Goal: Task Accomplishment & Management: Manage account settings

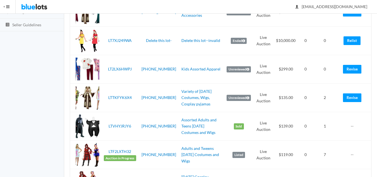
scroll to position [112, 0]
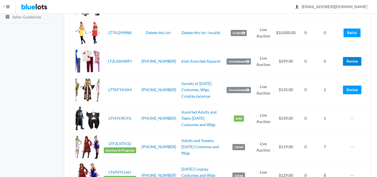
click at [354, 59] on link "Revise" at bounding box center [352, 61] width 18 height 9
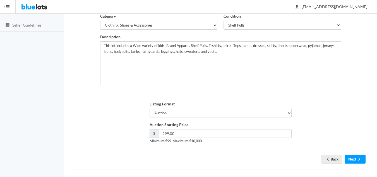
scroll to position [107, 0]
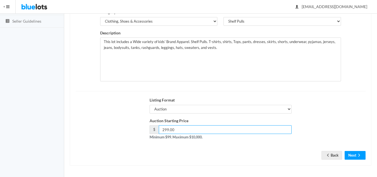
drag, startPoint x: 169, startPoint y: 130, endPoint x: 160, endPoint y: 130, distance: 9.0
click at [160, 130] on input "299.00" at bounding box center [225, 129] width 133 height 9
type input "310.00"
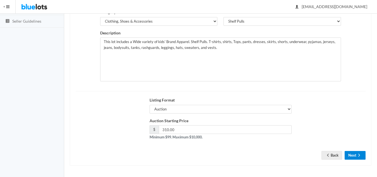
click at [355, 157] on button "Next" at bounding box center [355, 155] width 21 height 9
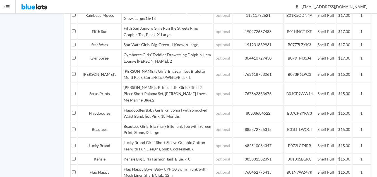
scroll to position [1056, 0]
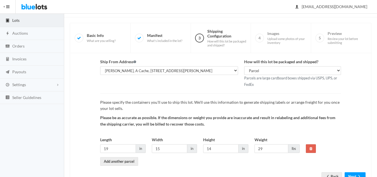
scroll to position [52, 0]
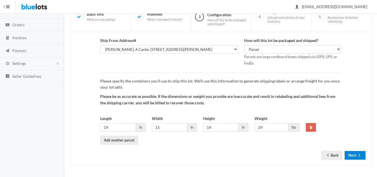
drag, startPoint x: 354, startPoint y: 152, endPoint x: 370, endPoint y: 155, distance: 16.2
click at [354, 152] on button "Next" at bounding box center [355, 155] width 21 height 9
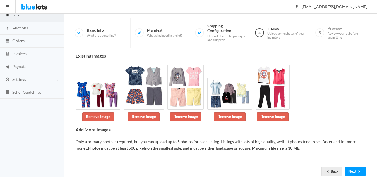
scroll to position [37, 0]
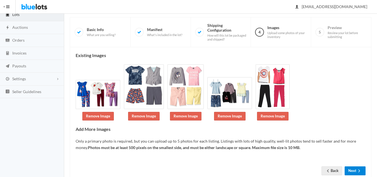
click at [356, 170] on button "Next" at bounding box center [355, 170] width 21 height 9
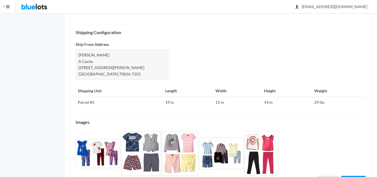
scroll to position [247, 0]
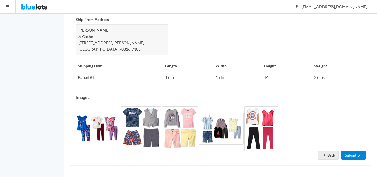
click at [352, 155] on link "Submit" at bounding box center [353, 155] width 24 height 9
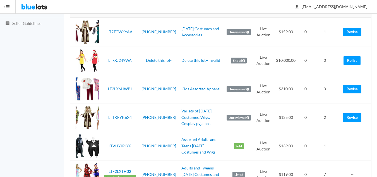
scroll to position [56, 0]
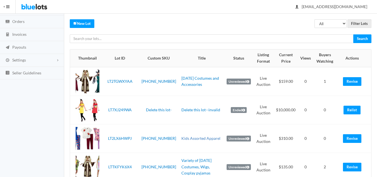
click at [191, 137] on link "Kids Assorted Apparel" at bounding box center [200, 138] width 39 height 5
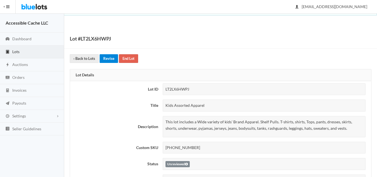
click at [109, 58] on link "Revise" at bounding box center [109, 58] width 18 height 9
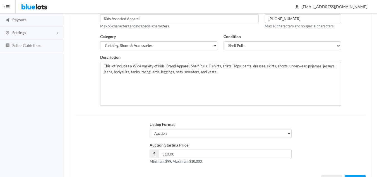
scroll to position [84, 0]
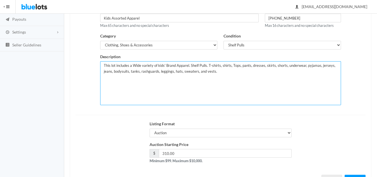
click at [223, 75] on textarea "This lot includes a Wide variety of kids' Brand Apparel. Shelf Pulls. T-shirts,…" at bounding box center [220, 83] width 241 height 44
click at [221, 71] on textarea "This lot includes a Wide variety of kids' Brand Apparel. Shelf Pulls. T-shirts,…" at bounding box center [220, 83] width 241 height 44
drag, startPoint x: 230, startPoint y: 71, endPoint x: 214, endPoint y: 71, distance: 15.6
click at [214, 71] on textarea "This lot includes a Wide variety of kids' Brand Apparel. Shelf Pulls. T-shirts,…" at bounding box center [220, 83] width 241 height 44
click at [241, 84] on textarea "This lot includes a Wide variety of kids' Brand Apparel. Shelf Pulls. T-shirts,…" at bounding box center [220, 83] width 241 height 44
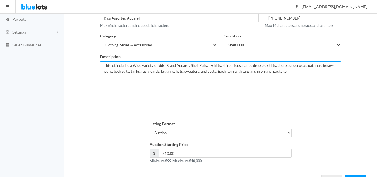
click at [231, 72] on textarea "This lot includes a Wide variety of kids' Brand Apparel. Shelf Pulls. T-shirts,…" at bounding box center [220, 83] width 241 height 44
click at [247, 72] on textarea "This lot includes a Wide variety of kids' Brand Apparel. Shelf Pulls. T-shirts,…" at bounding box center [220, 83] width 241 height 44
drag, startPoint x: 234, startPoint y: 72, endPoint x: 215, endPoint y: 72, distance: 19.5
click at [215, 72] on textarea "This lot includes a Wide variety of kids' Brand Apparel. Shelf Pulls. T-shirts,…" at bounding box center [220, 83] width 241 height 44
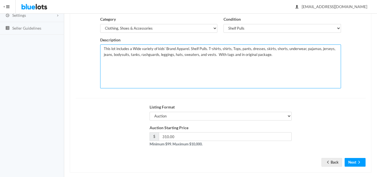
scroll to position [107, 0]
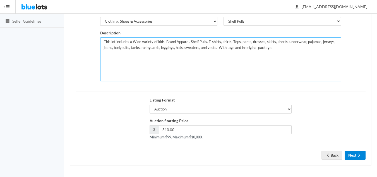
type textarea "This lot includes a Wide variety of kids' Brand Apparel. Shelf Pulls. T-shirts,…"
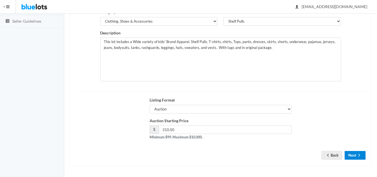
click at [355, 154] on button "Next" at bounding box center [355, 155] width 21 height 9
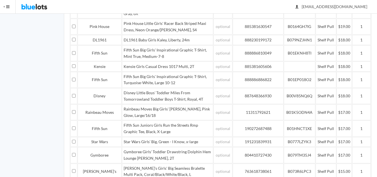
scroll to position [1056, 0]
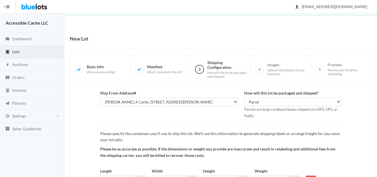
scroll to position [52, 0]
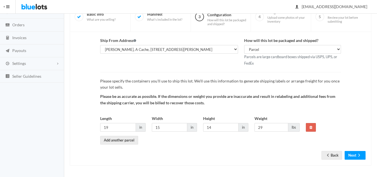
click at [343, 153] on div "Back Next" at bounding box center [344, 155] width 44 height 9
click at [357, 154] on icon "arrow forward" at bounding box center [360, 155] width 6 height 4
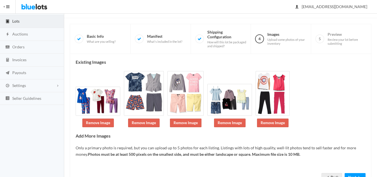
scroll to position [53, 0]
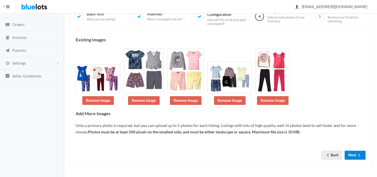
click at [353, 155] on button "Next" at bounding box center [355, 154] width 21 height 9
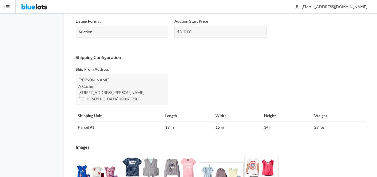
scroll to position [247, 0]
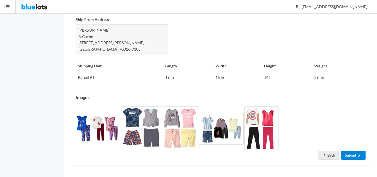
click at [356, 155] on link "Submit" at bounding box center [353, 155] width 24 height 9
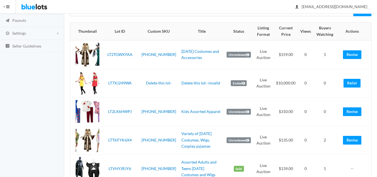
scroll to position [84, 0]
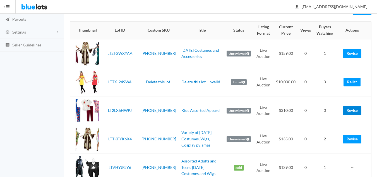
click at [351, 110] on link "Revise" at bounding box center [352, 110] width 18 height 9
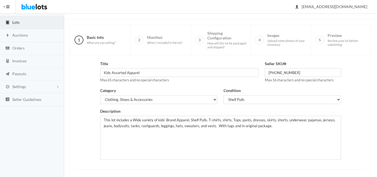
scroll to position [84, 0]
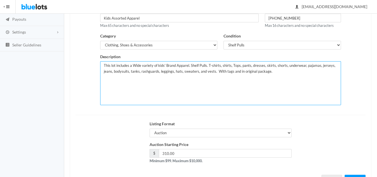
click at [247, 75] on textarea "This lot includes a Wide variety of kids' Brand Apparel. Shelf Pulls. T-shirts,…" at bounding box center [220, 83] width 241 height 44
drag, startPoint x: 238, startPoint y: 71, endPoint x: 267, endPoint y: 73, distance: 28.2
click at [267, 73] on textarea "This lot includes a Wide variety of kids' Brand Apparel. Shelf Pulls. T-shirts,…" at bounding box center [220, 83] width 241 height 44
click at [213, 89] on textarea "This lot includes a Wide variety of kids' Brand Apparel. Shelf Pulls. T-shirts,…" at bounding box center [220, 83] width 241 height 44
click at [254, 71] on textarea "This lot includes a Wide variety of kids' Brand Apparel. Shelf Pulls. T-shirts,…" at bounding box center [220, 83] width 241 height 44
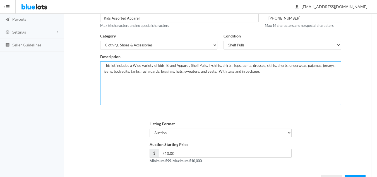
click at [215, 70] on textarea "This lot includes a Wide variety of kids' Brand Apparel. Shelf Pulls. T-shirts,…" at bounding box center [220, 83] width 241 height 44
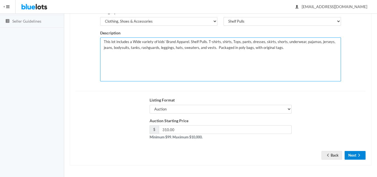
type textarea "This lot includes a Wide variety of kids' Brand Apparel. Shelf Pulls. T-shirts,…"
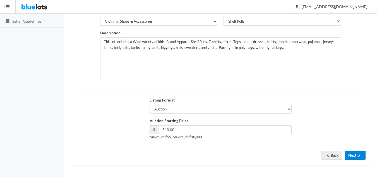
click at [355, 157] on button "Next" at bounding box center [355, 155] width 21 height 9
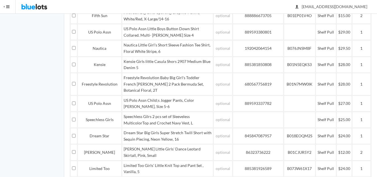
scroll to position [1056, 0]
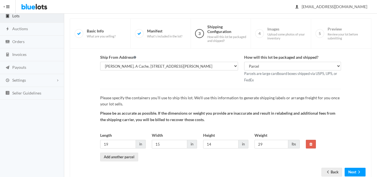
scroll to position [52, 0]
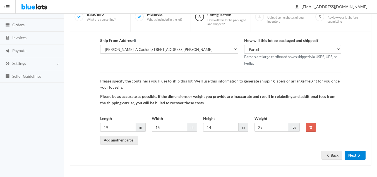
click at [352, 152] on button "Next" at bounding box center [355, 155] width 21 height 9
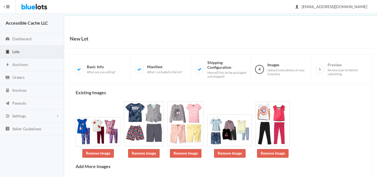
scroll to position [53, 0]
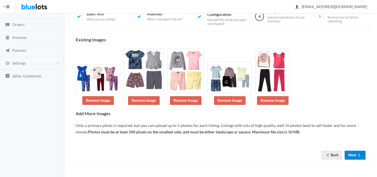
click at [353, 154] on button "Next" at bounding box center [355, 154] width 21 height 9
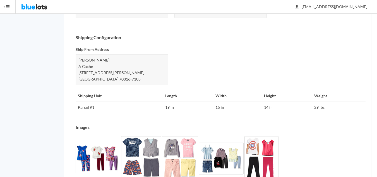
scroll to position [247, 0]
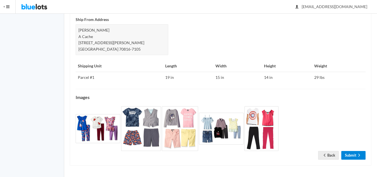
click at [349, 155] on link "Submit" at bounding box center [353, 155] width 24 height 9
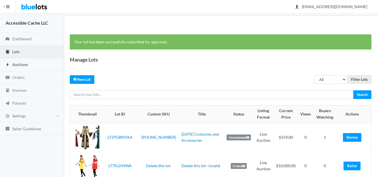
click at [20, 64] on span "Auctions" at bounding box center [20, 64] width 16 height 5
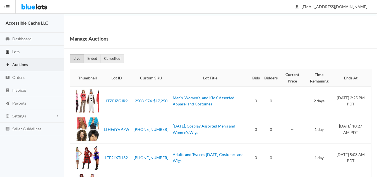
click at [17, 49] on span "Lots" at bounding box center [15, 51] width 7 height 5
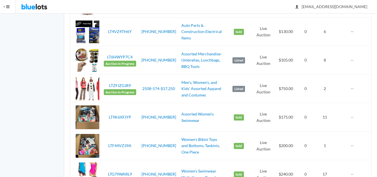
scroll to position [530, 0]
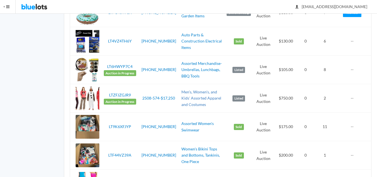
click at [188, 96] on link "Men's, Women's, and Kids' Assorted Apparel and Costumes" at bounding box center [201, 97] width 40 height 17
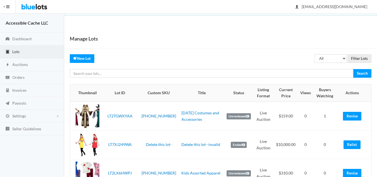
scroll to position [530, 0]
